Goal: Information Seeking & Learning: Learn about a topic

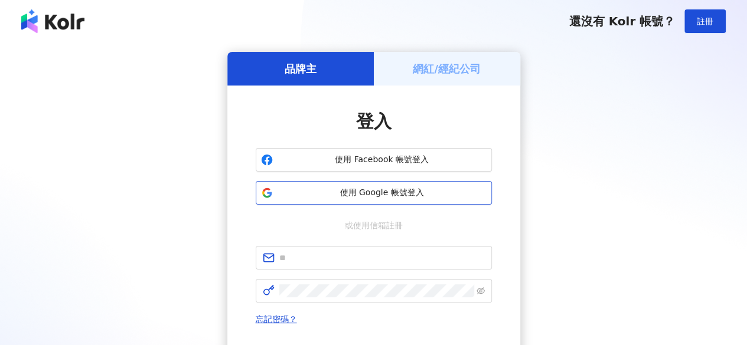
click at [355, 191] on span "使用 Google 帳號登入" at bounding box center [382, 193] width 209 height 12
click at [357, 265] on span at bounding box center [374, 258] width 236 height 24
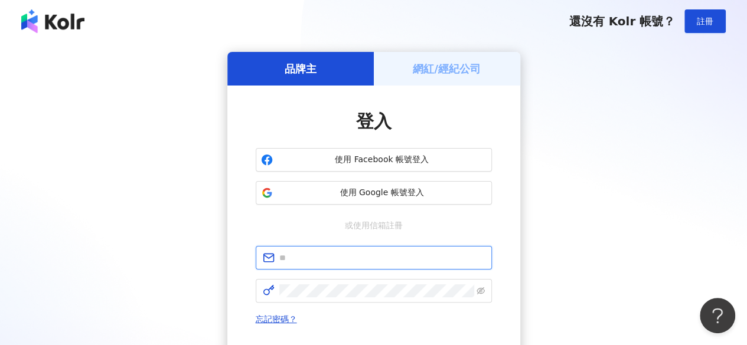
click at [367, 258] on input "text" at bounding box center [381, 258] width 205 height 13
type input "**********"
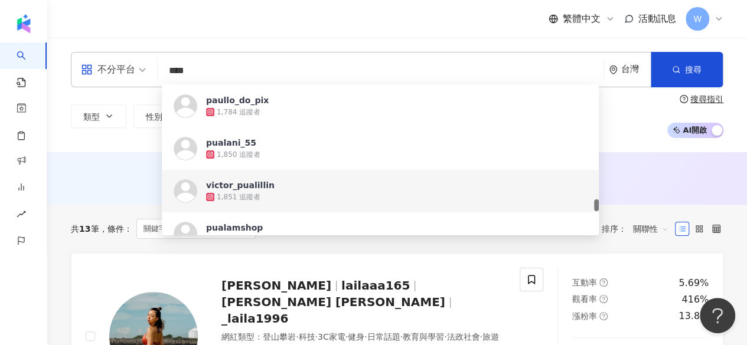
scroll to position [1823, 0]
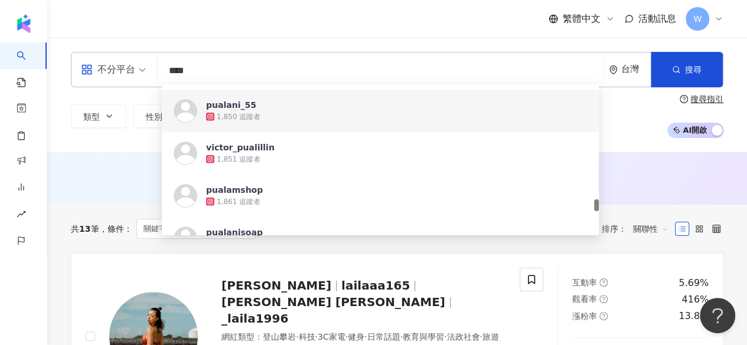
type input "****"
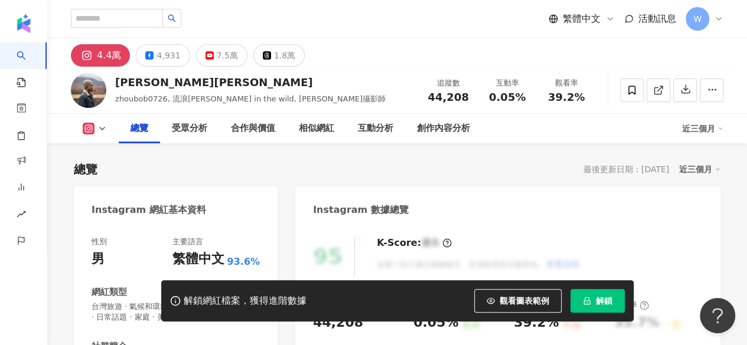
scroll to position [812, 0]
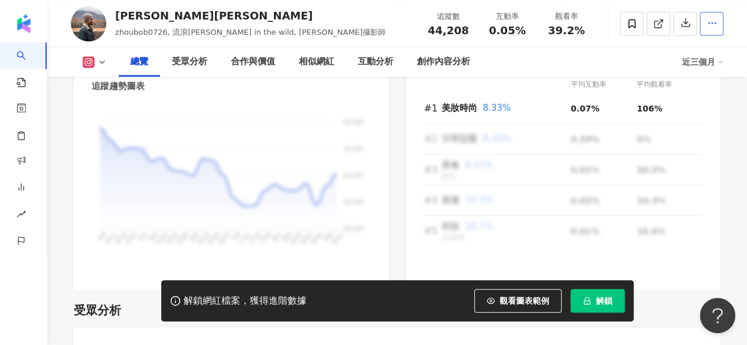
click at [716, 24] on icon "button" at bounding box center [712, 23] width 11 height 11
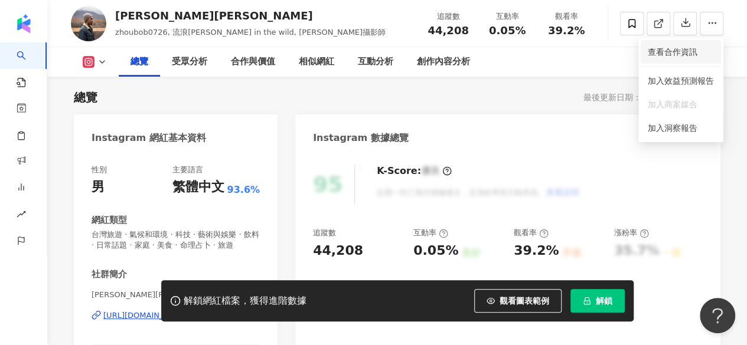
click at [670, 55] on span "查看合作資訊" at bounding box center [681, 51] width 66 height 13
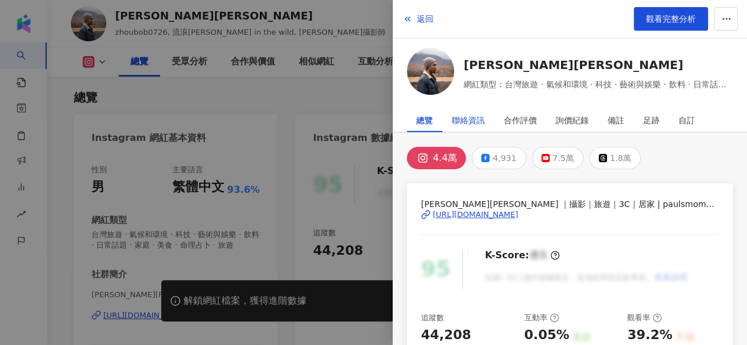
click at [475, 123] on div "聯絡資訊" at bounding box center [468, 121] width 33 height 24
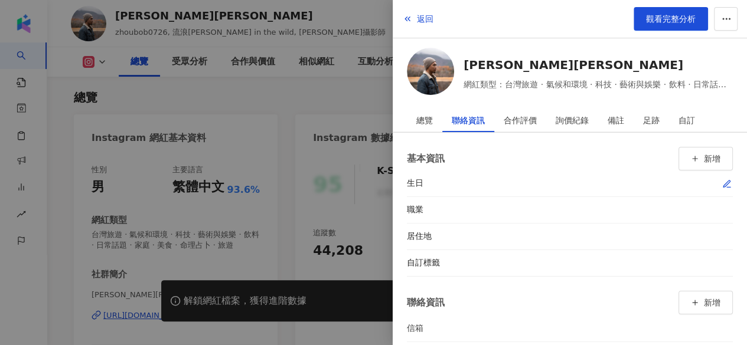
scroll to position [36, 0]
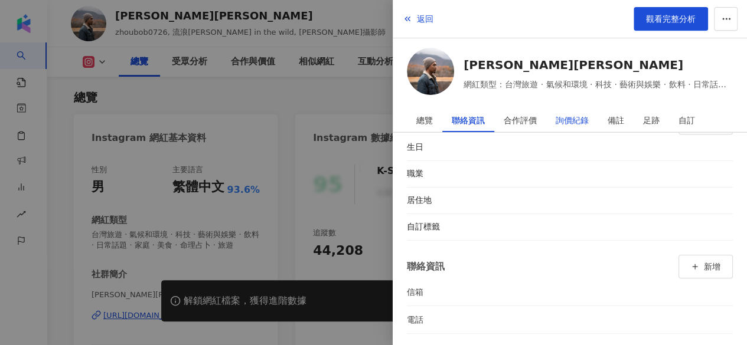
click at [567, 118] on div "詢價紀錄" at bounding box center [572, 121] width 33 height 24
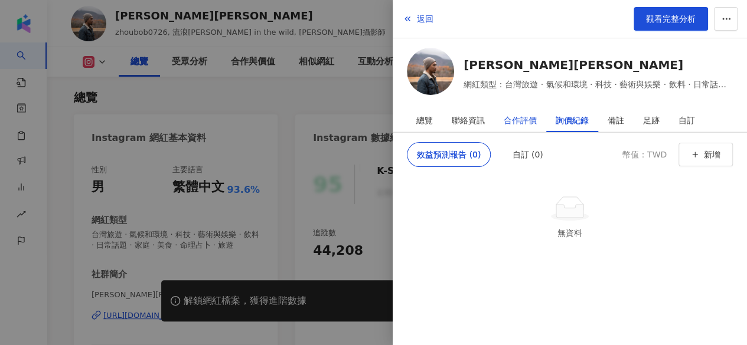
click at [523, 117] on div "合作評價" at bounding box center [520, 121] width 33 height 24
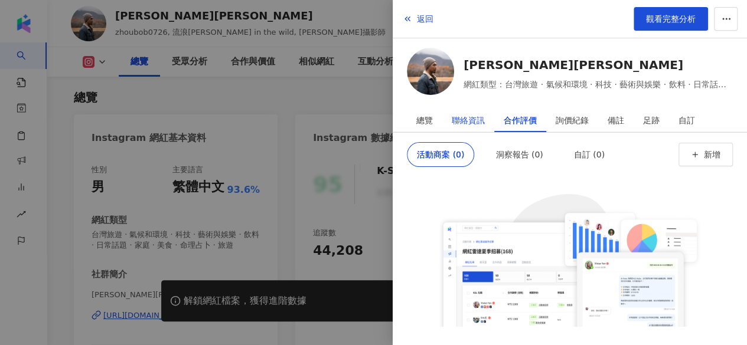
click at [462, 114] on div "聯絡資訊" at bounding box center [468, 121] width 33 height 24
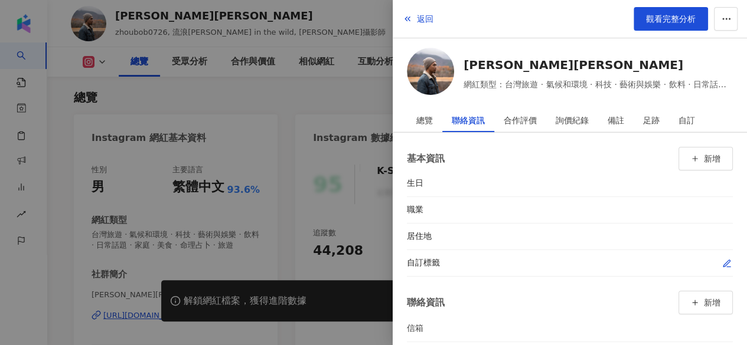
scroll to position [36, 0]
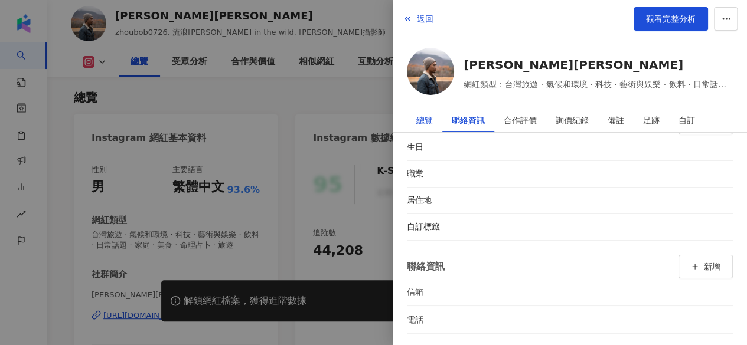
click at [425, 127] on div "總覽" at bounding box center [424, 121] width 17 height 24
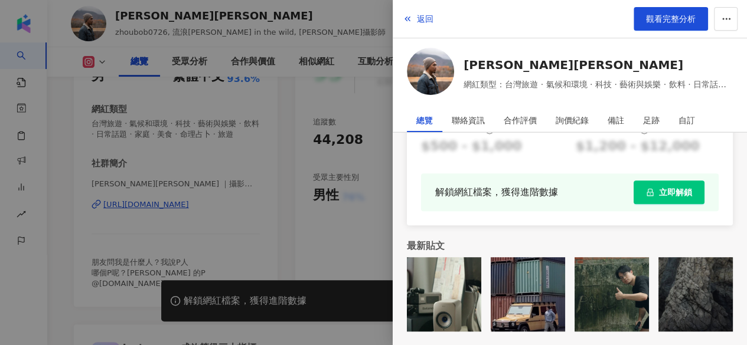
scroll to position [243, 0]
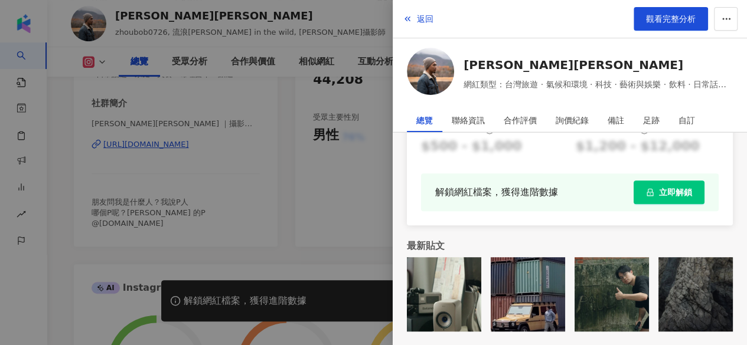
click at [345, 240] on div at bounding box center [373, 172] width 747 height 345
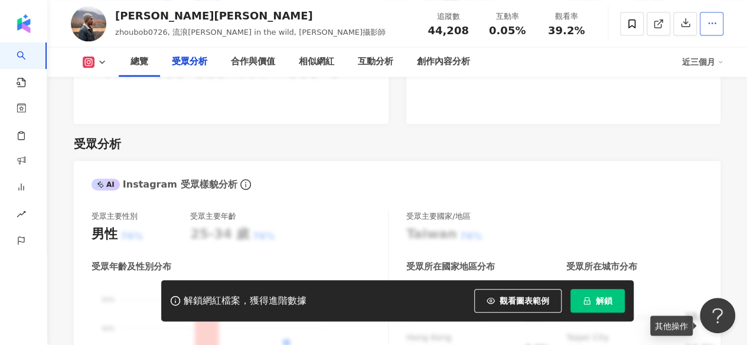
scroll to position [1281, 0]
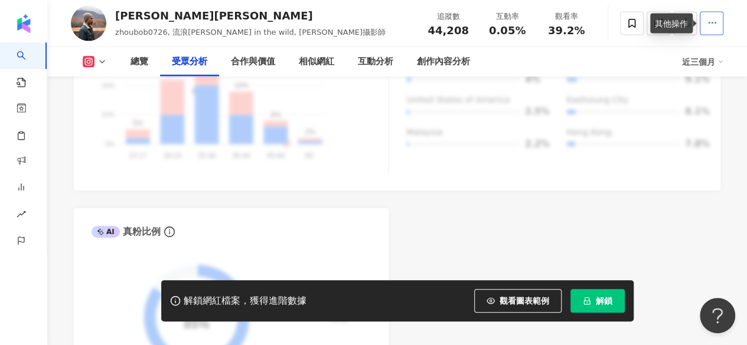
click at [713, 32] on button "button" at bounding box center [712, 24] width 24 height 24
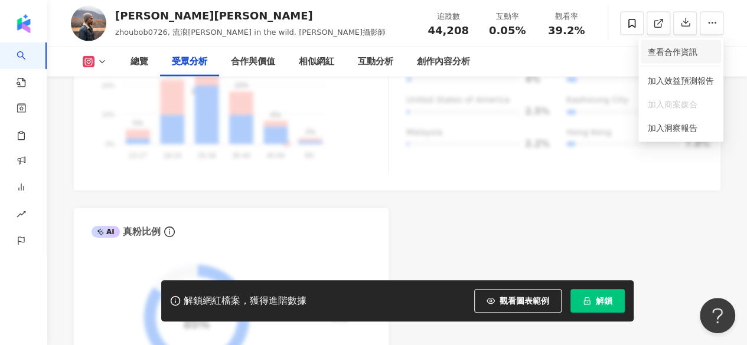
click at [688, 52] on span "查看合作資訊" at bounding box center [681, 51] width 66 height 13
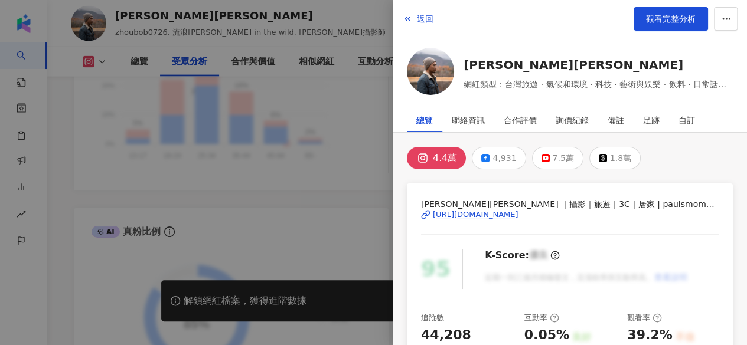
scroll to position [0, 0]
click at [566, 123] on div "詢價紀錄" at bounding box center [572, 121] width 33 height 24
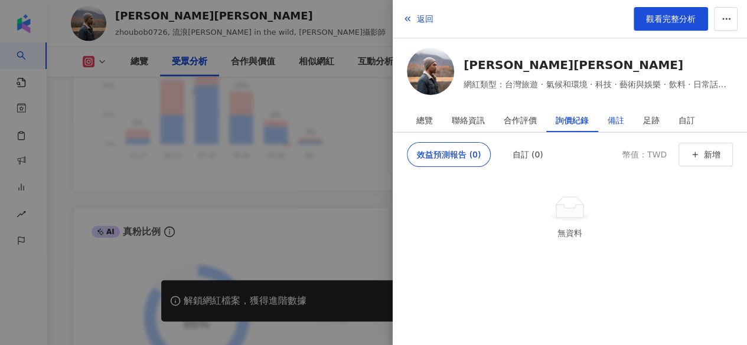
click at [616, 120] on div "備註" at bounding box center [616, 121] width 17 height 24
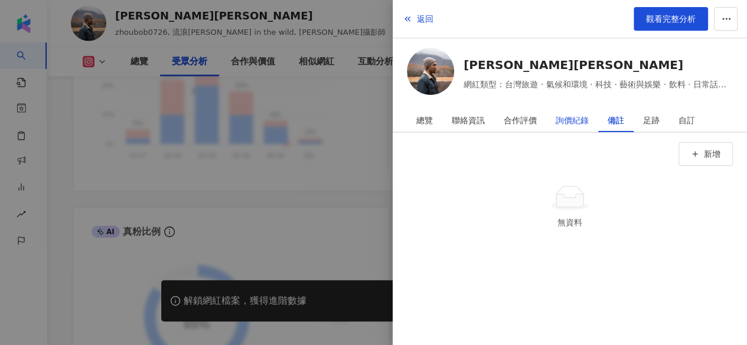
click at [581, 121] on div "詢價紀錄" at bounding box center [572, 121] width 33 height 24
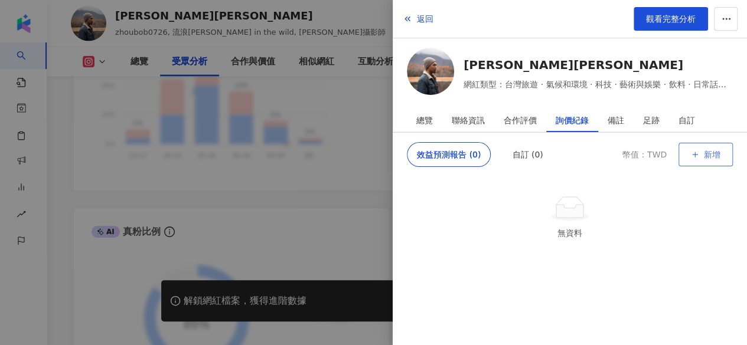
click at [704, 145] on button "新增" at bounding box center [705, 155] width 54 height 24
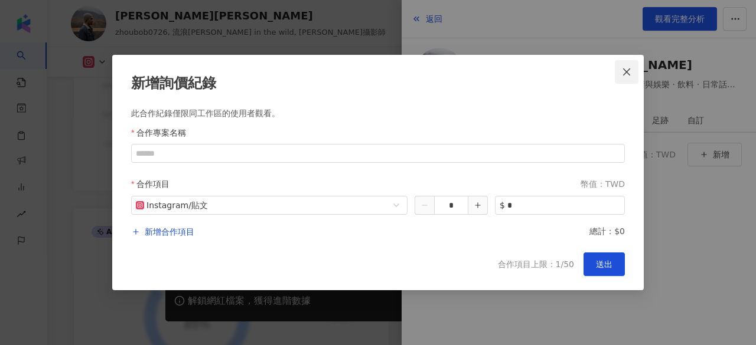
click at [624, 73] on icon "close" at bounding box center [626, 71] width 9 height 9
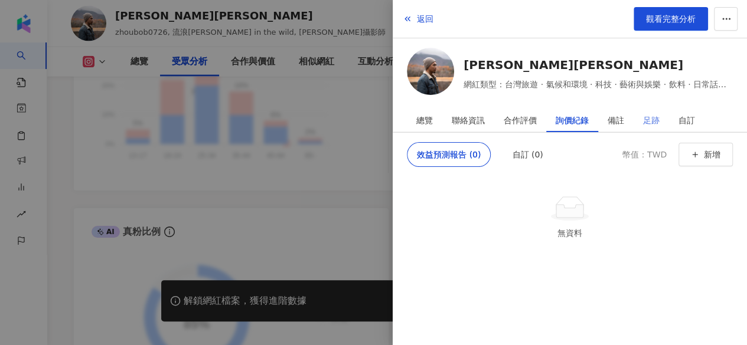
click at [659, 128] on div "足跡" at bounding box center [651, 121] width 35 height 24
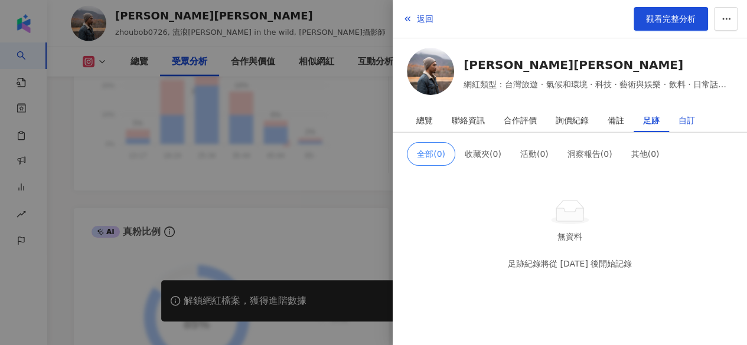
click at [687, 126] on div "自訂" at bounding box center [686, 121] width 17 height 24
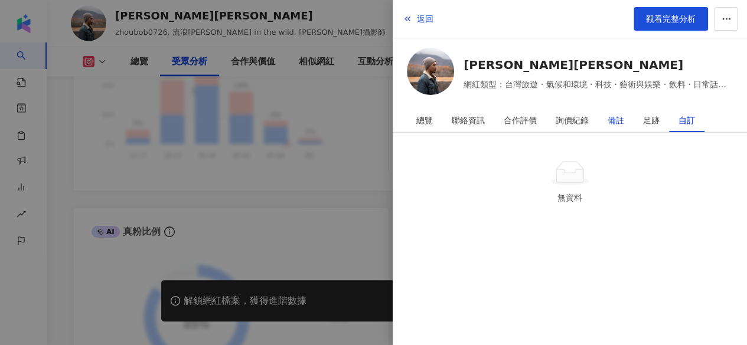
click at [611, 125] on div "備註" at bounding box center [616, 121] width 17 height 24
click at [525, 121] on div "合作評價" at bounding box center [520, 121] width 33 height 24
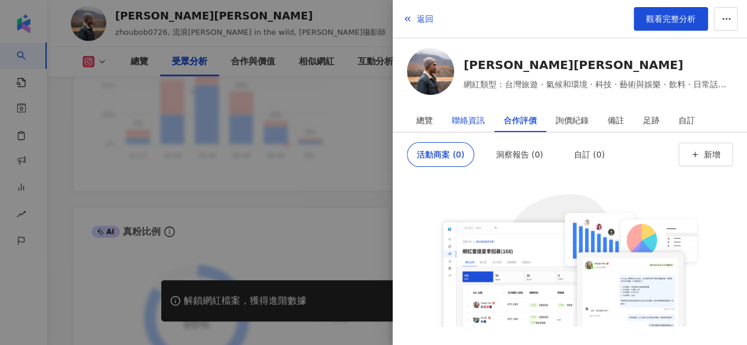
click at [478, 125] on div "聯絡資訊" at bounding box center [468, 121] width 33 height 24
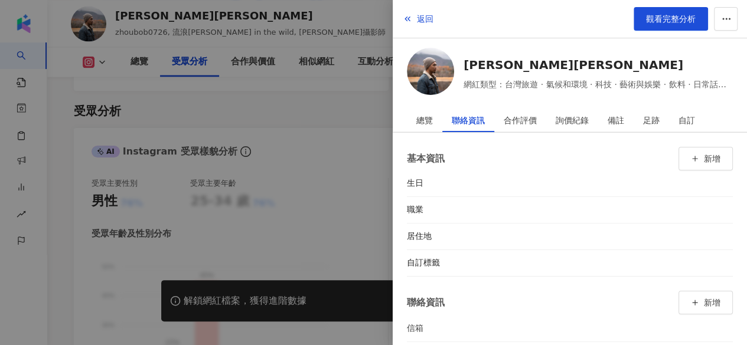
scroll to position [1011, 0]
